Goal: Transaction & Acquisition: Purchase product/service

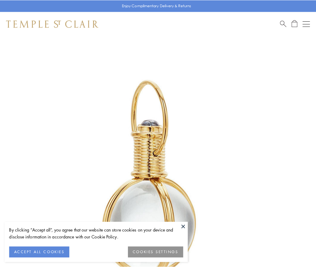
scroll to position [157, 0]
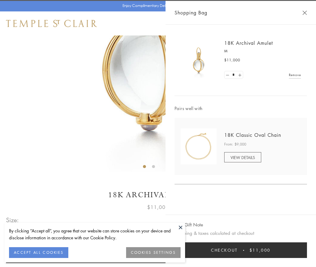
click at [241, 250] on button "Checkout $11,000" at bounding box center [241, 250] width 132 height 16
